Goal: Information Seeking & Learning: Learn about a topic

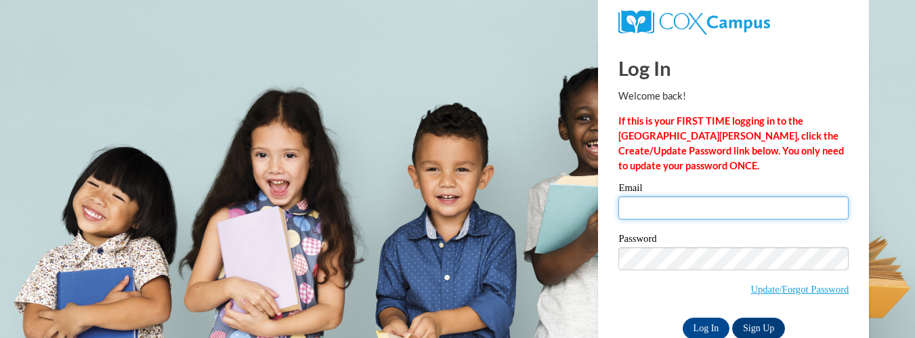
click at [705, 211] on input "Email" at bounding box center [733, 207] width 230 height 23
type input "hclay@daltonstate.edu"
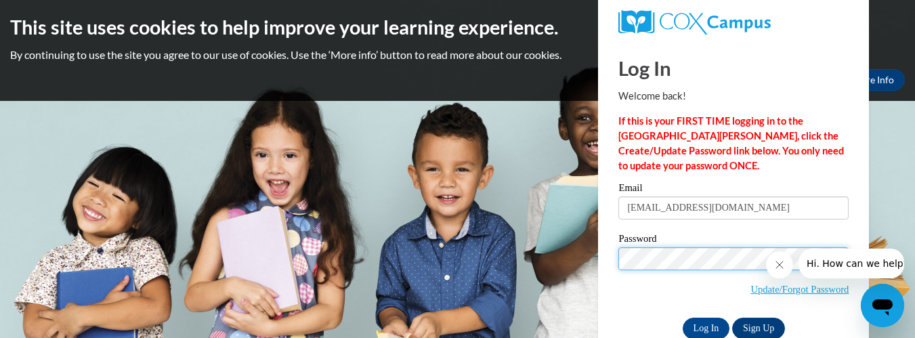
click at [683, 318] on input "Log In" at bounding box center [706, 329] width 47 height 22
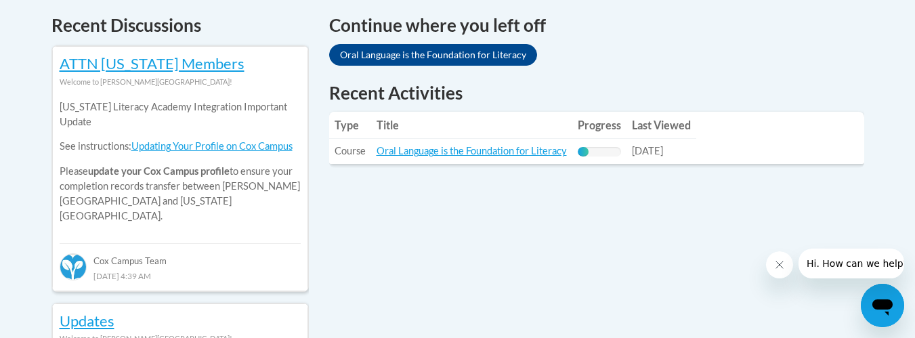
scroll to position [584, 0]
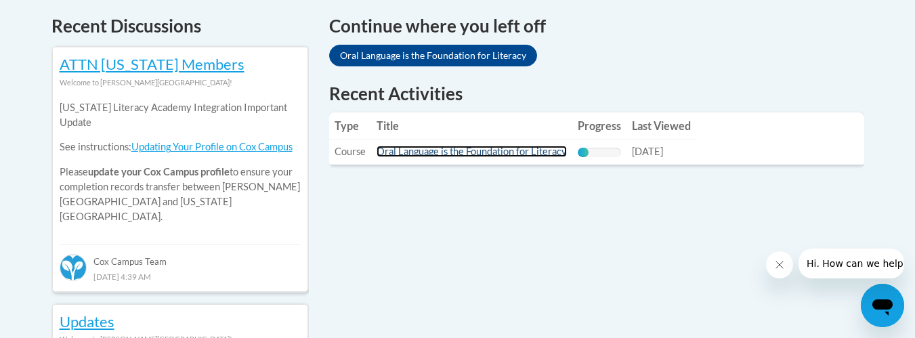
click at [438, 152] on link "Oral Language is the Foundation for Literacy" at bounding box center [472, 152] width 190 height 12
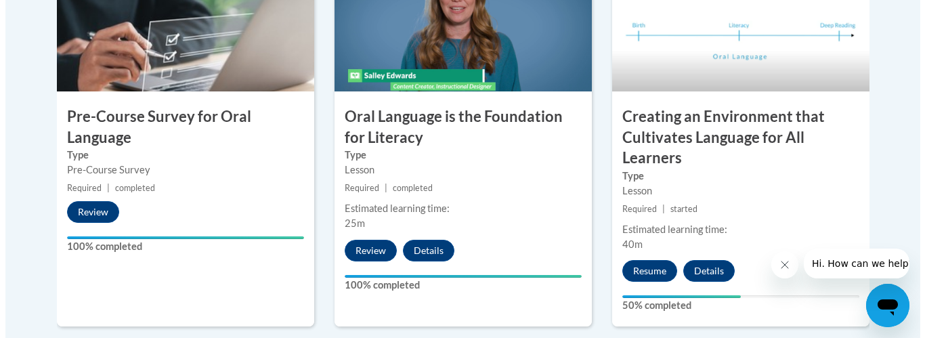
scroll to position [500, 0]
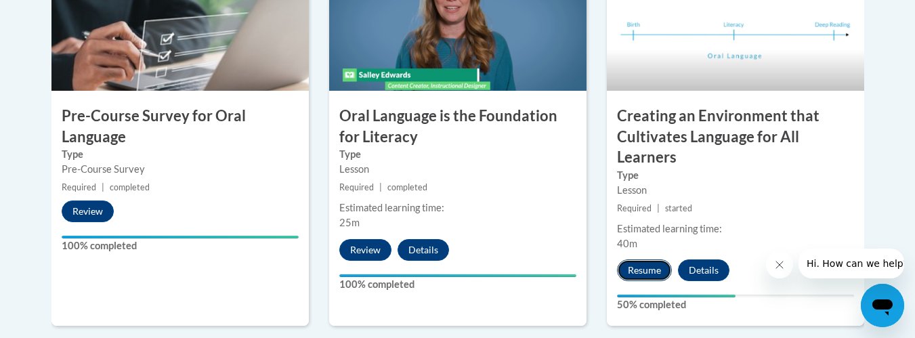
click at [640, 273] on button "Resume" at bounding box center [644, 270] width 55 height 22
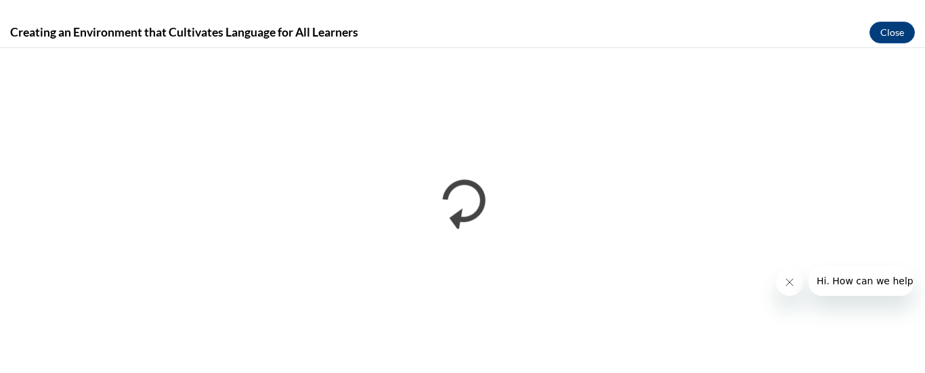
scroll to position [0, 0]
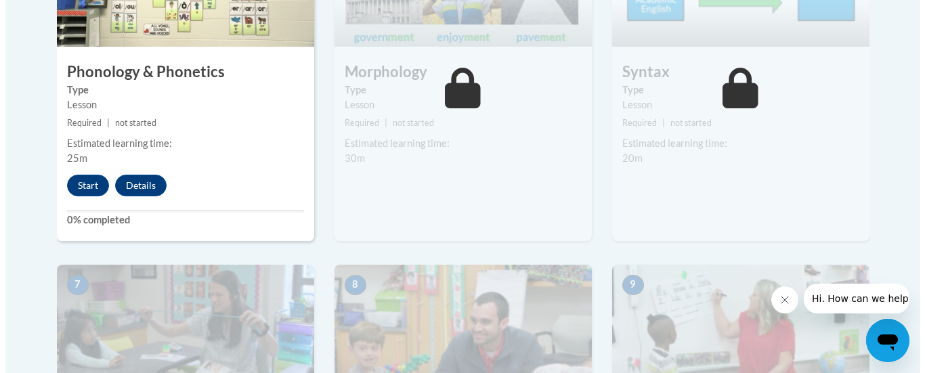
scroll to position [937, 0]
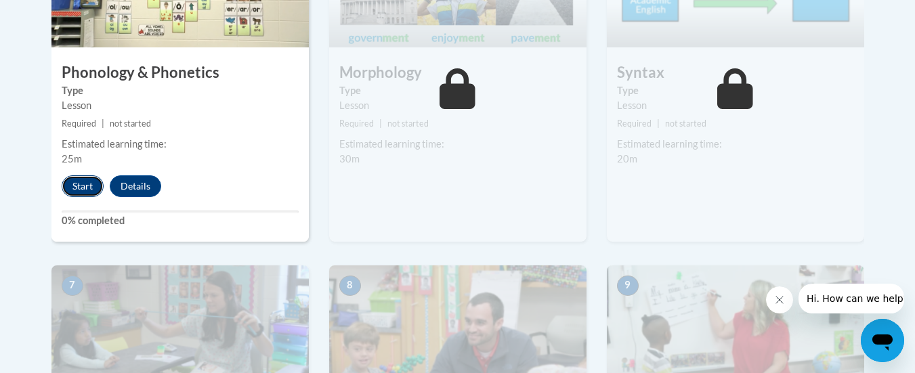
click at [87, 184] on button "Start" at bounding box center [83, 186] width 42 height 22
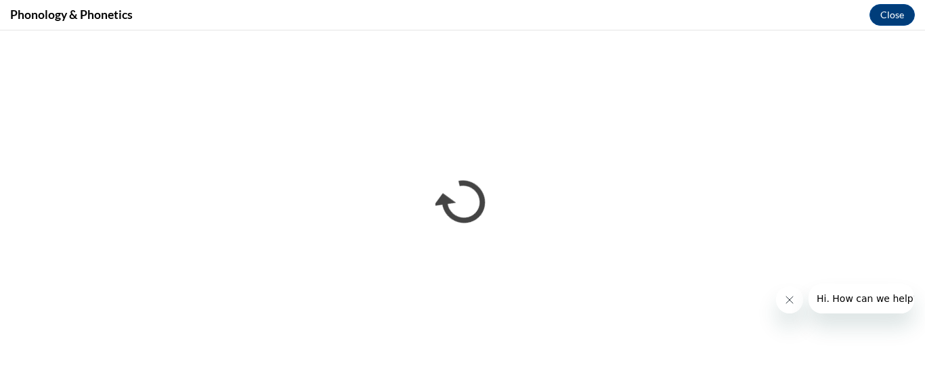
scroll to position [0, 0]
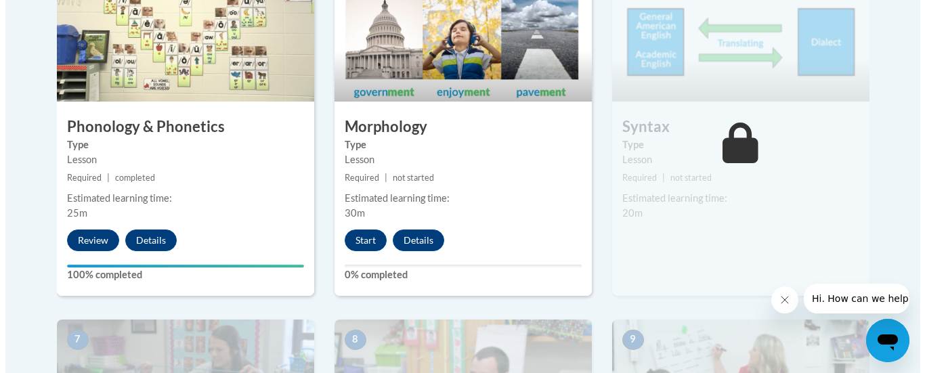
scroll to position [886, 0]
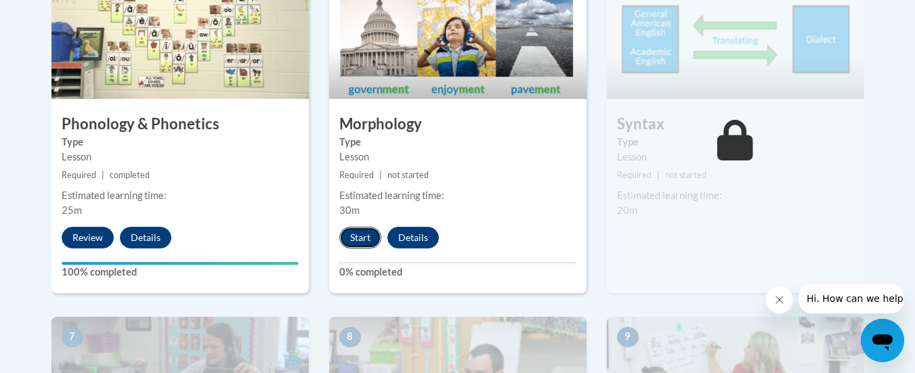
click at [360, 244] on button "Start" at bounding box center [360, 238] width 42 height 22
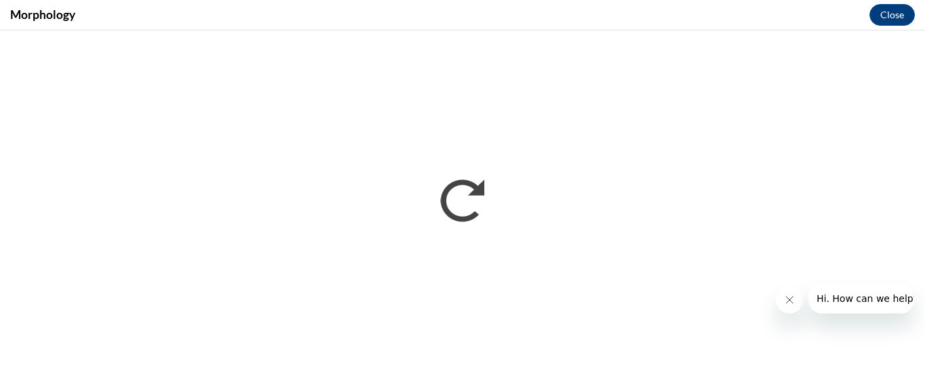
scroll to position [0, 0]
